Goal: Navigation & Orientation: Find specific page/section

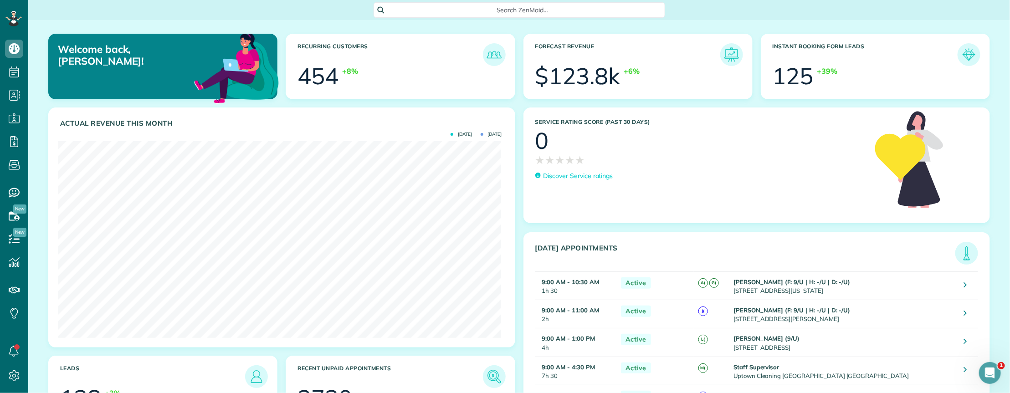
scroll to position [196, 443]
click at [62, 177] on link "All Bookings" at bounding box center [80, 181] width 105 height 21
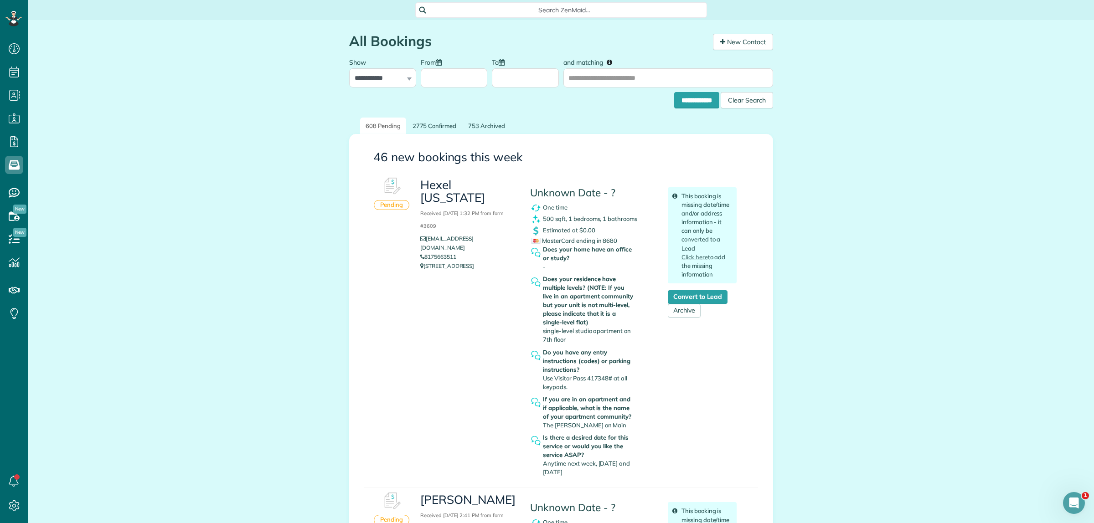
scroll to position [523, 28]
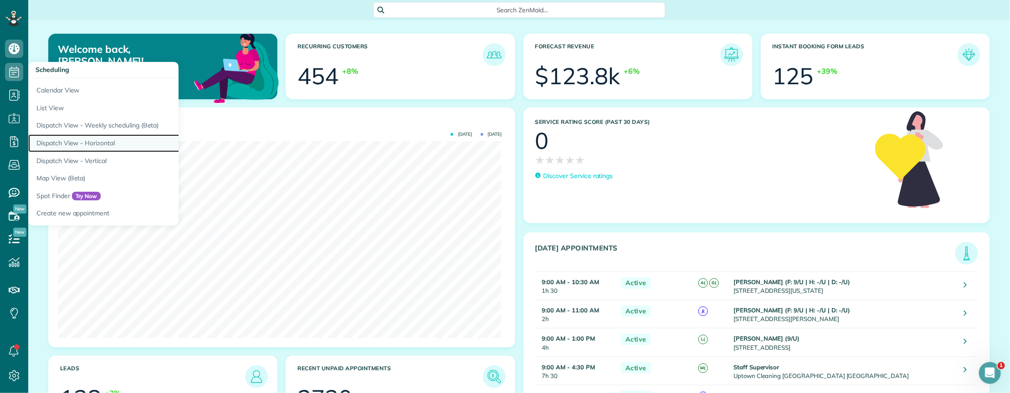
click at [112, 142] on link "Dispatch View - Horizontal" at bounding box center [142, 143] width 228 height 18
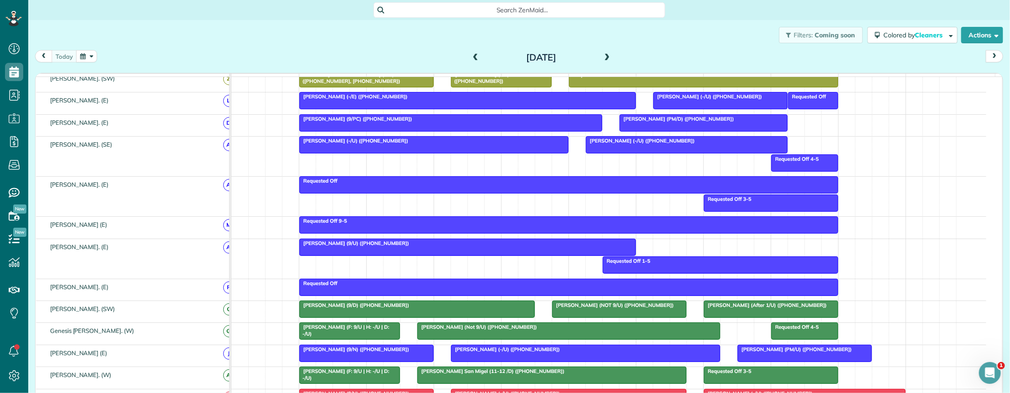
scroll to position [371, 0]
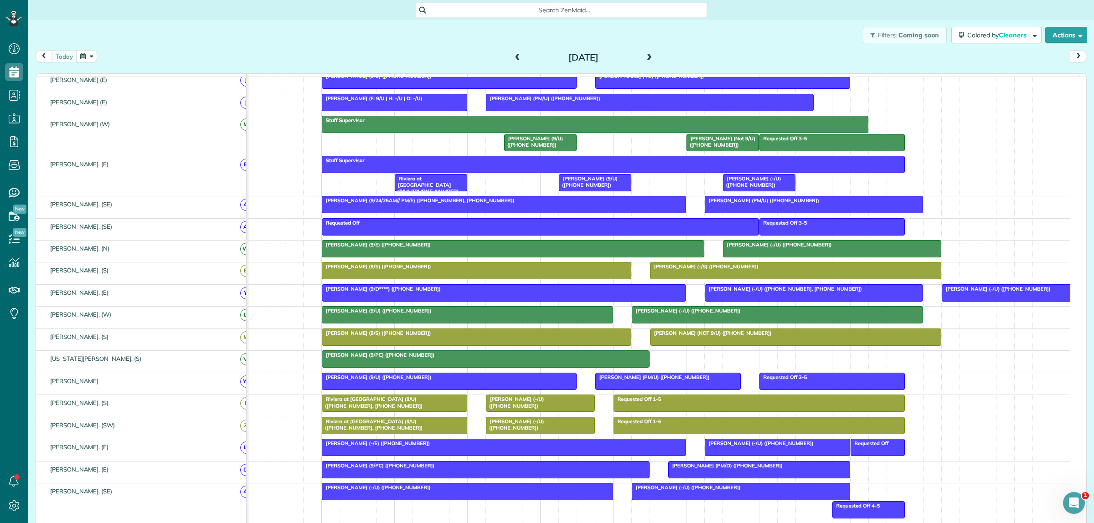
click at [72, 24] on div "Filters: Coming soon Colored by Cleaners Color by Cleaner Color by Team Color b…" at bounding box center [561, 35] width 1066 height 30
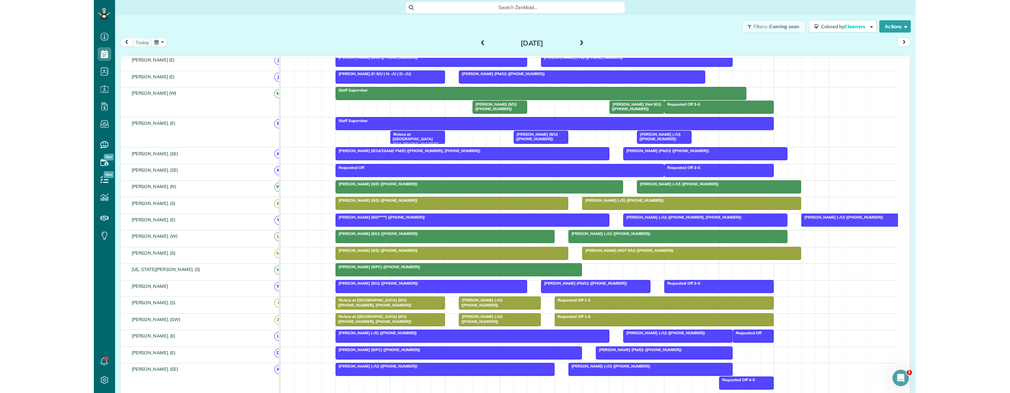
scroll to position [393, 28]
